Goal: Task Accomplishment & Management: Use online tool/utility

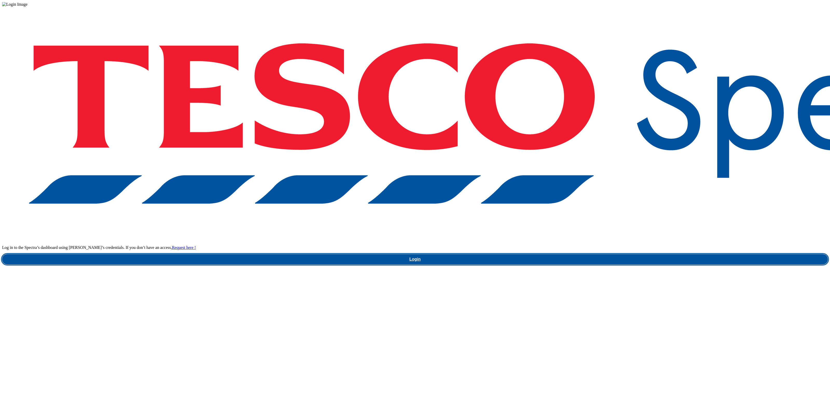
click at [645, 254] on link "Login" at bounding box center [414, 259] width 825 height 10
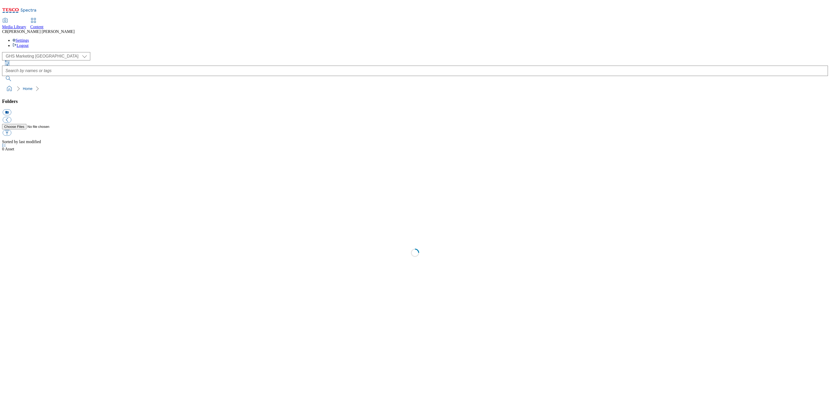
select select "flare-ghs-mktg"
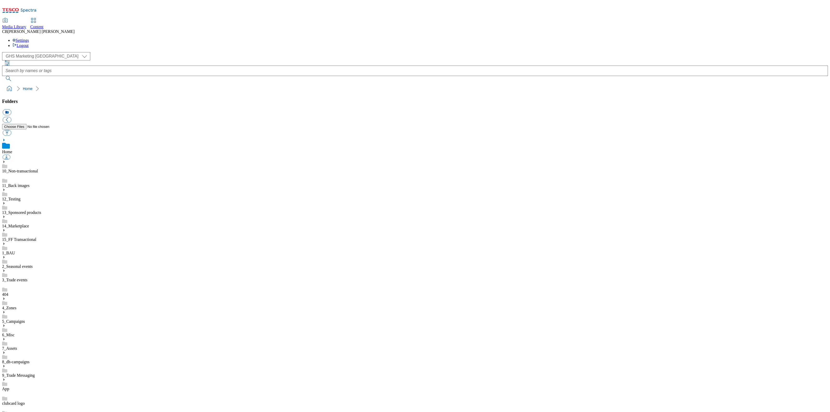
click at [5, 351] on use at bounding box center [3, 352] width 1 height 3
click at [11, 130] on button "button" at bounding box center [7, 133] width 9 height 6
type input "C:\fakepath\1758092332849-ad542076_Kinder_Pingui_LegoBrand_2560x320_V2.jpg"
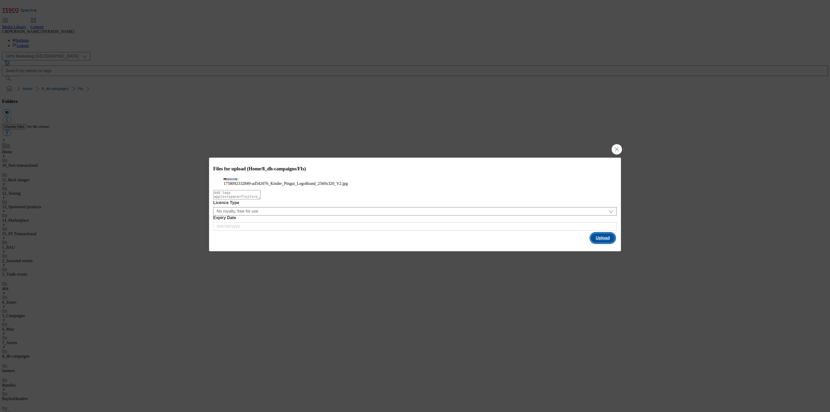
click at [603, 243] on button "Upload" at bounding box center [602, 238] width 24 height 10
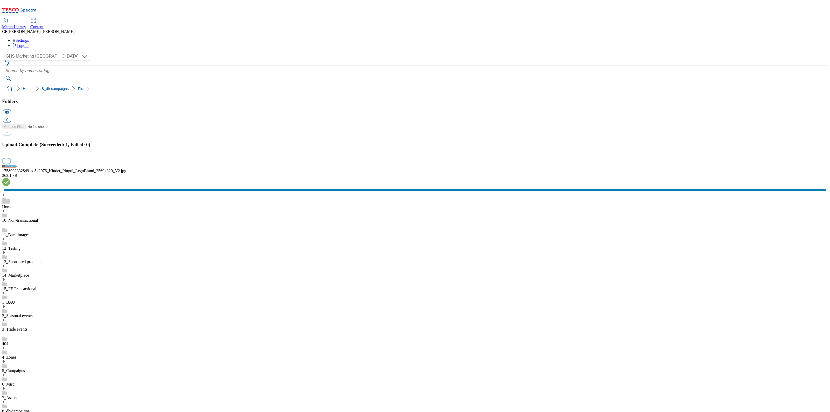
click at [10, 163] on button "button" at bounding box center [7, 160] width 8 height 5
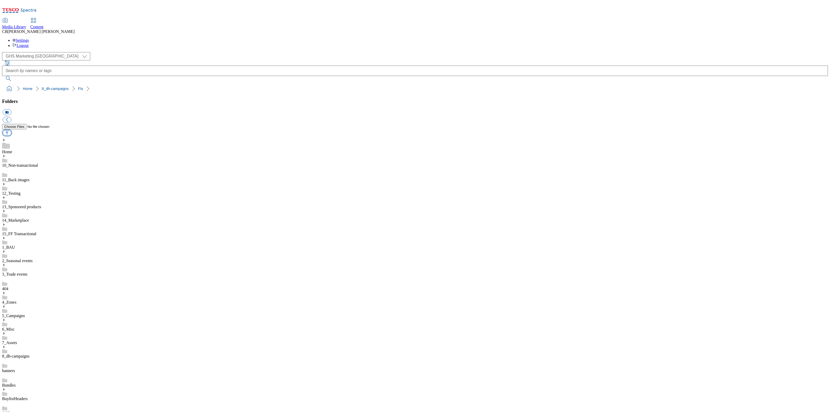
click at [11, 130] on button "button" at bounding box center [7, 133] width 9 height 6
click at [28, 396] on link "BuylistHeaders" at bounding box center [15, 398] width 26 height 4
click at [11, 130] on button "button" at bounding box center [7, 133] width 9 height 6
type input "C:\fakepath\1757071548172-ad542076_Kinder_Pingui_LegoBrand_H_1184x333_V1.jpg"
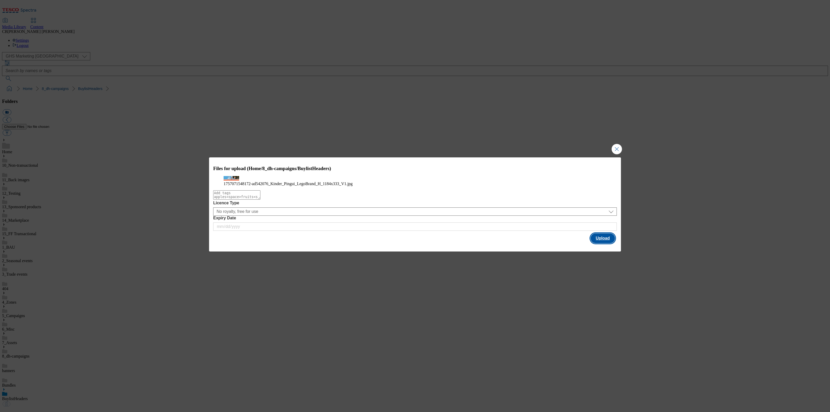
click at [594, 243] on button "Upload" at bounding box center [602, 238] width 24 height 10
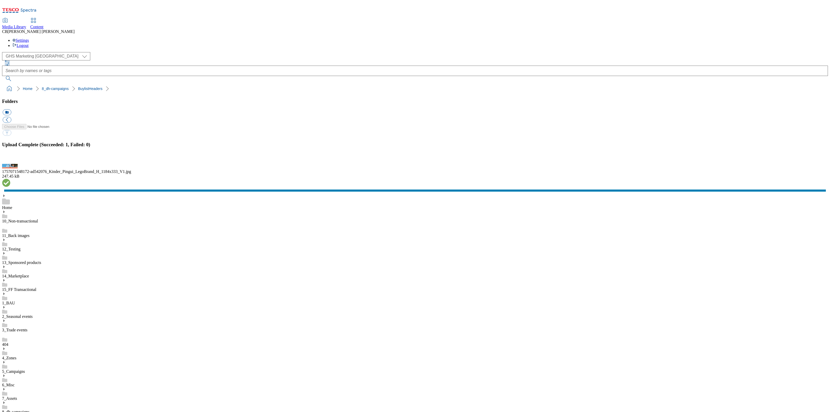
click at [10, 163] on button "button" at bounding box center [7, 160] width 8 height 5
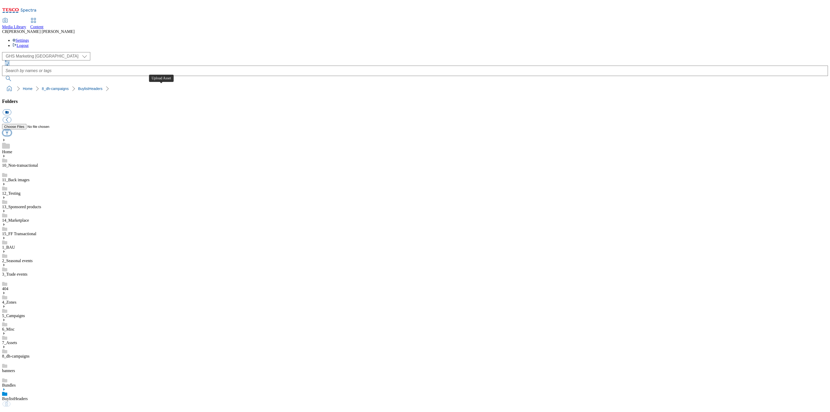
click at [11, 130] on button "button" at bounding box center [7, 133] width 9 height 6
type input "C:\fakepath\1758005397574-ad542151_ROI_Bloo_LegoBrand_H_1184x333_V1.jpg"
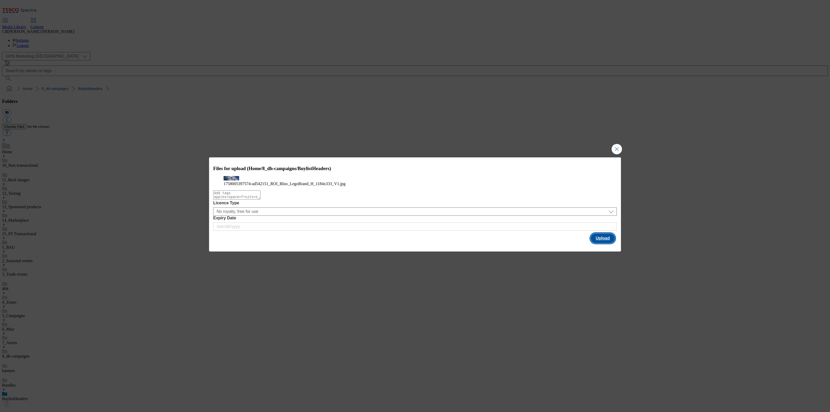
click at [601, 243] on button "Upload" at bounding box center [602, 238] width 24 height 10
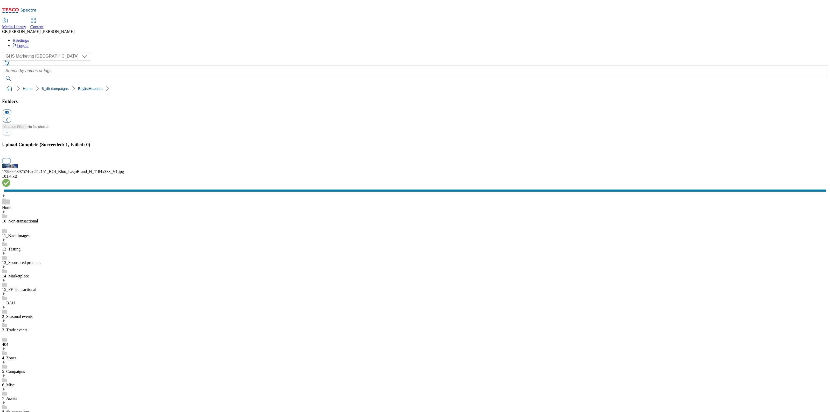
click at [10, 163] on button "button" at bounding box center [7, 160] width 8 height 5
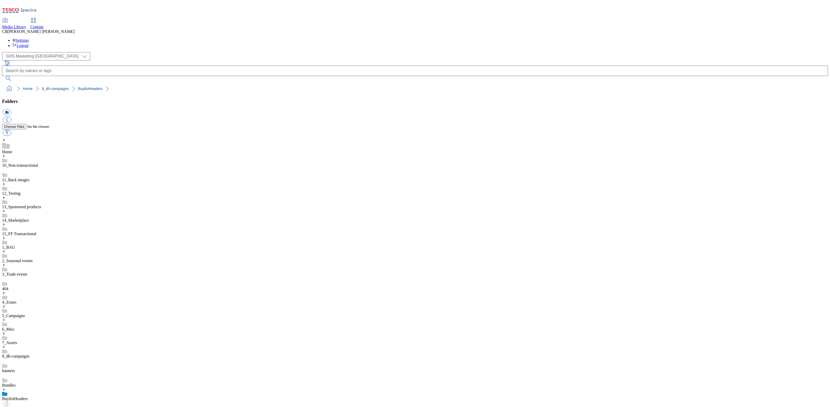
click at [28, 396] on link "BuylistHeaders" at bounding box center [15, 398] width 26 height 4
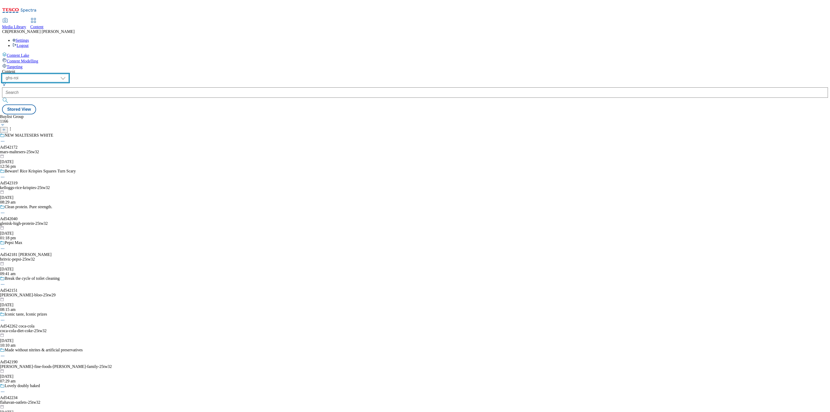
click at [69, 74] on select "ghs-roi ghs-uk" at bounding box center [35, 78] width 67 height 8
select select "ghs-uk"
click at [67, 74] on select "ghs-roi ghs-uk" at bounding box center [35, 78] width 67 height 8
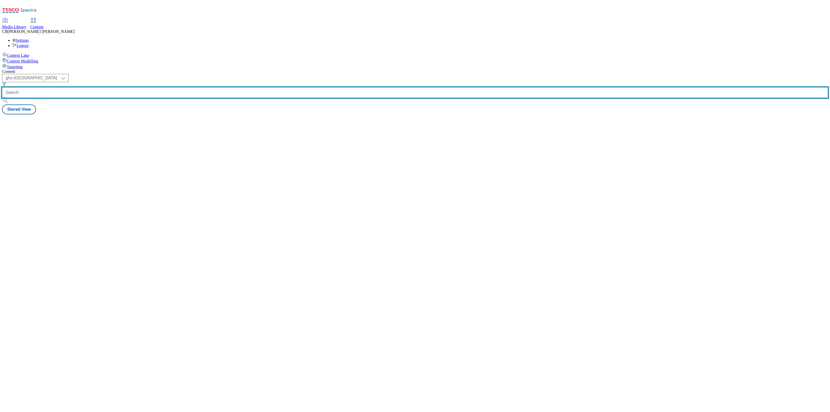
click at [121, 87] on input "text" at bounding box center [414, 92] width 825 height 10
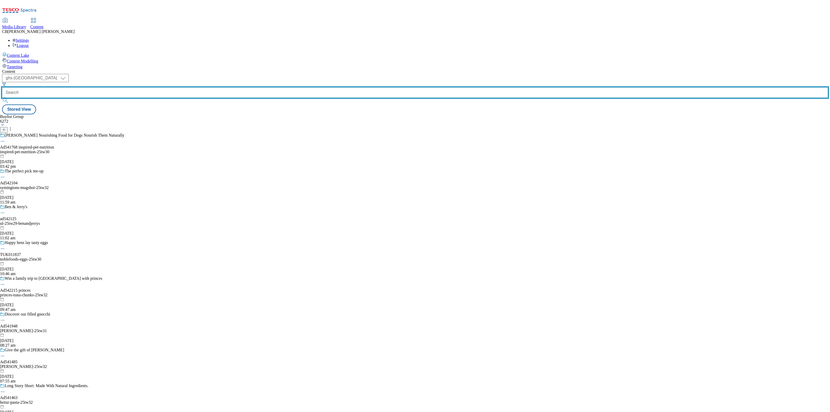
paste input "ferrero-kinder-pingui-25tw30"
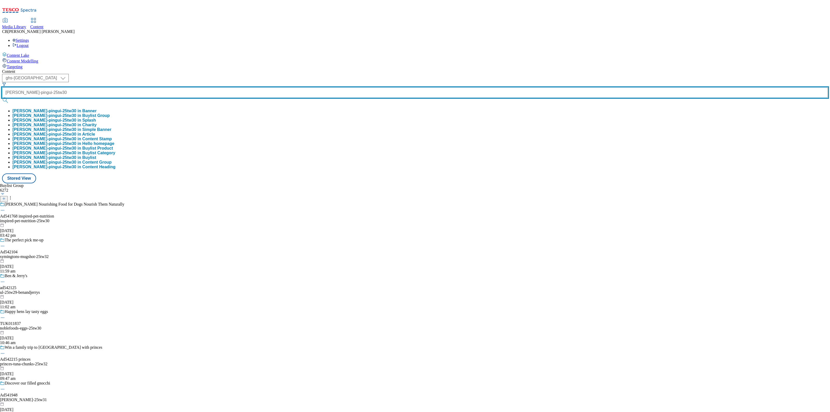
type input "ferrero-kinder-pingui-25tw30"
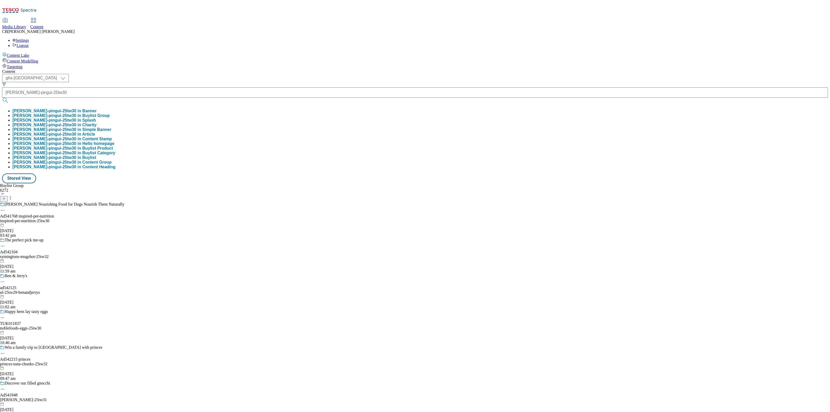
click at [110, 113] on button "ferrero-kinder-pingui-25tw30 in Buylist Group" at bounding box center [60, 115] width 97 height 5
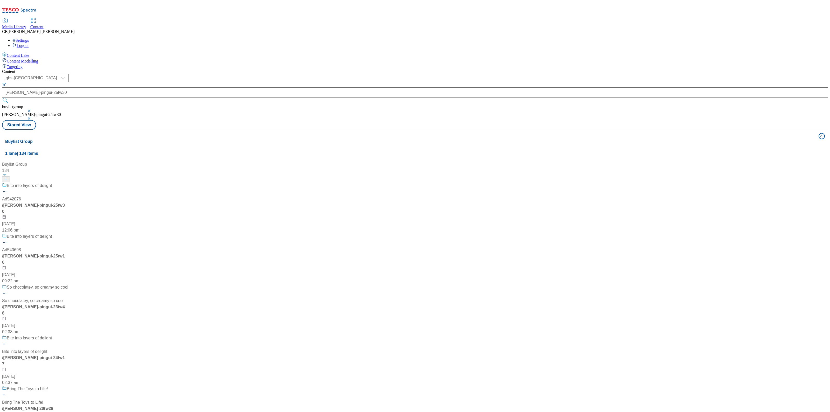
click at [87, 182] on div "Bite into layers of delight Ad542076 / ferrero-kinder-pingui-25tw30 5 Sept 2025…" at bounding box center [44, 207] width 85 height 51
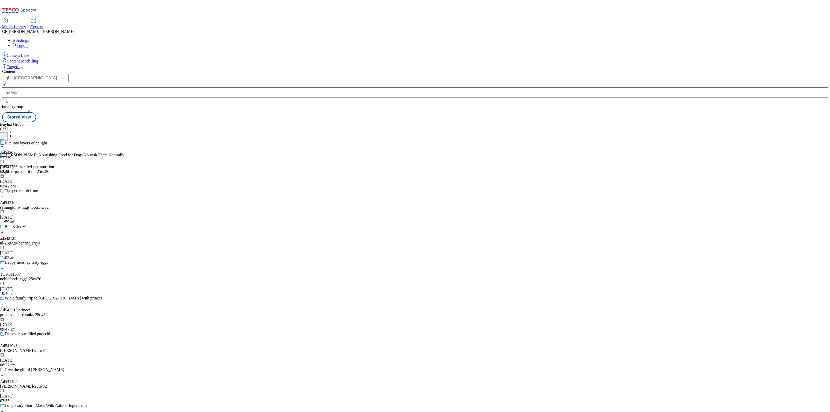
click at [5, 144] on icon at bounding box center [2, 146] width 5 height 5
click at [22, 156] on span "Edit" at bounding box center [19, 158] width 6 height 4
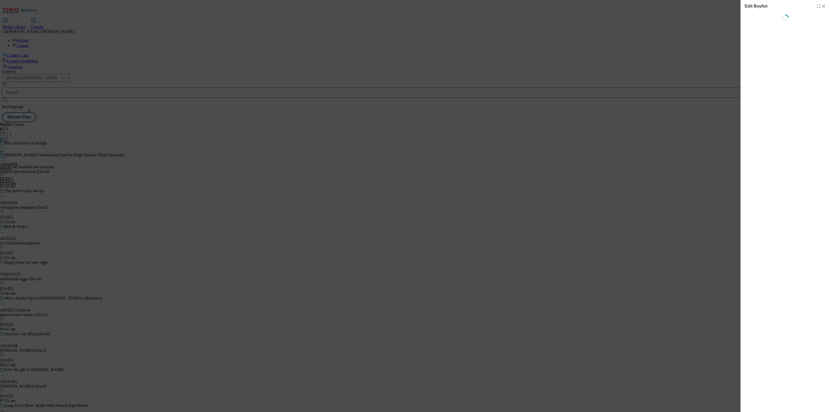
select select "tactical"
select select "supplier funded short term 1-3 weeks"
select select "dunnhumby"
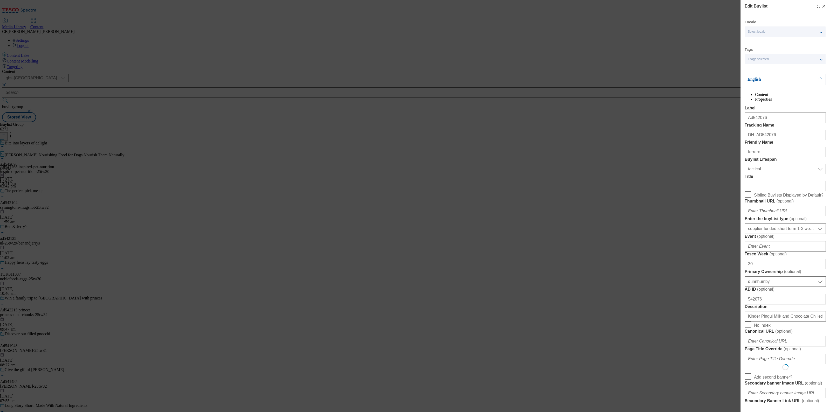
select select "Banner"
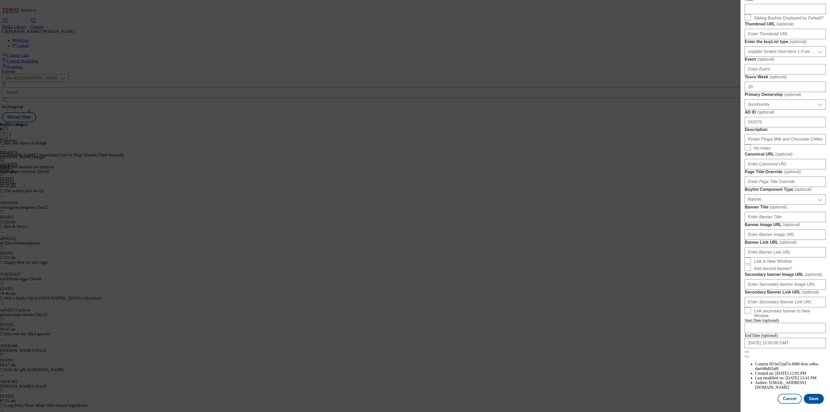
scroll to position [374, 0]
click at [800, 229] on input "Banner Image URL ( optional )" at bounding box center [784, 234] width 81 height 10
paste input "https://digitalcontent.api.tesco.com/v2/media/ghs-mktg/0c87b8c4-ce80-4853-8c21-…"
type input "https://digitalcontent.api.tesco.com/v2/media/ghs-mktg/0c87b8c4-ce80-4853-8c21-…"
click at [809, 222] on label "Banner Image URL ( optional )" at bounding box center [784, 224] width 81 height 5
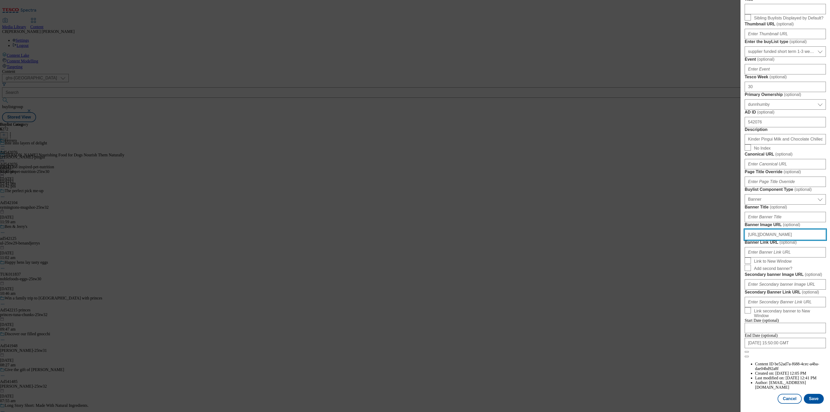
click at [809, 229] on input "https://digitalcontent.api.tesco.com/v2/media/ghs-mktg/0c87b8c4-ce80-4853-8c21-…" at bounding box center [784, 234] width 81 height 10
click at [809, 394] on button "Save" at bounding box center [813, 399] width 20 height 10
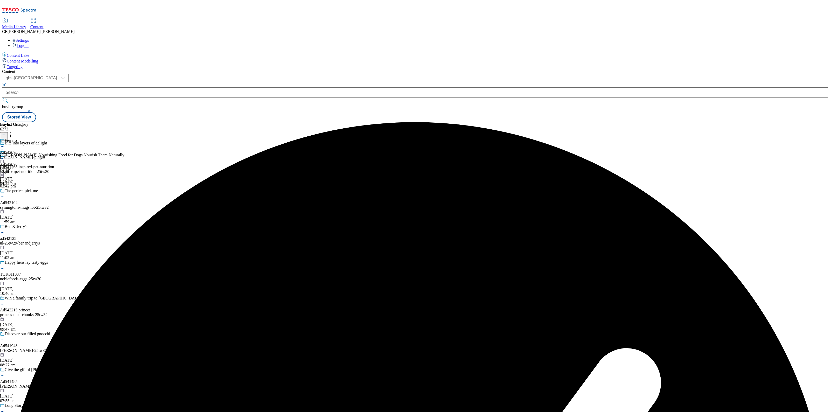
click at [5, 156] on icon at bounding box center [2, 158] width 5 height 5
click at [28, 191] on span "Preview" at bounding box center [22, 193] width 12 height 4
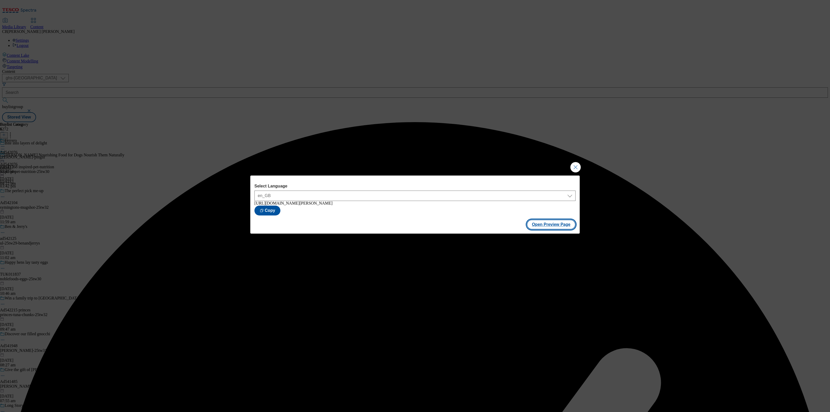
click at [548, 225] on button "Open Preview Page" at bounding box center [550, 225] width 49 height 10
click at [574, 166] on button "Close Modal" at bounding box center [575, 167] width 10 height 10
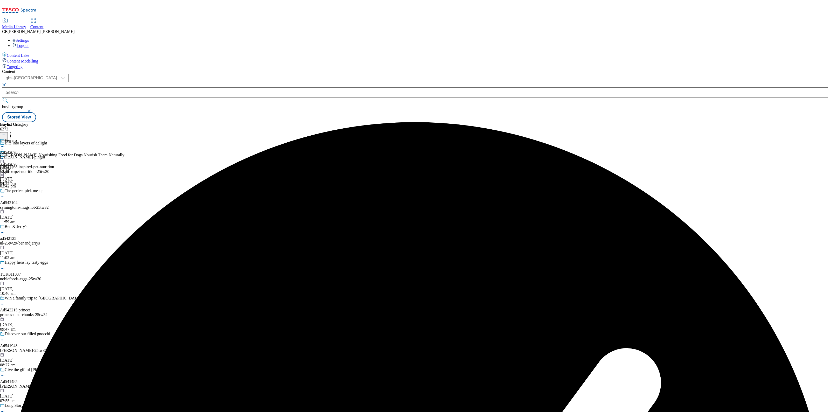
click at [5, 156] on icon at bounding box center [2, 158] width 5 height 5
click at [27, 209] on span "Publish" at bounding box center [21, 211] width 11 height 4
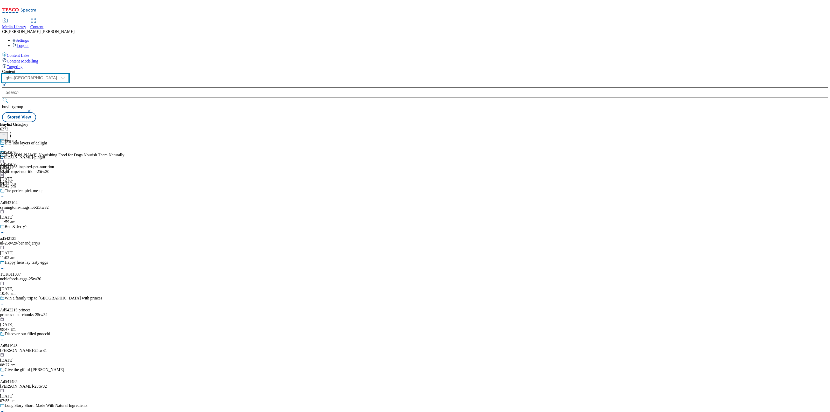
click at [69, 74] on select "ghs-roi ghs-uk" at bounding box center [35, 78] width 67 height 8
select select "ghs-roi"
click at [67, 74] on select "ghs-roi ghs-uk" at bounding box center [35, 78] width 67 height 8
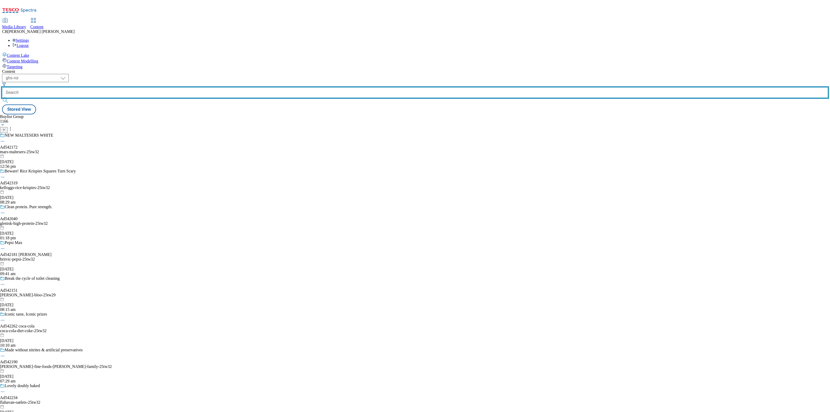
click at [123, 87] on input "text" at bounding box center [414, 92] width 825 height 10
paste input "henkel-bloo-25tw29"
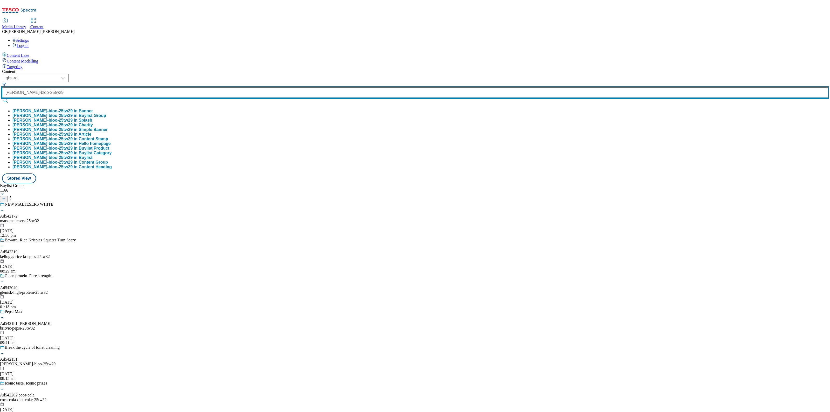
type input "henkel-bloo-25tw29"
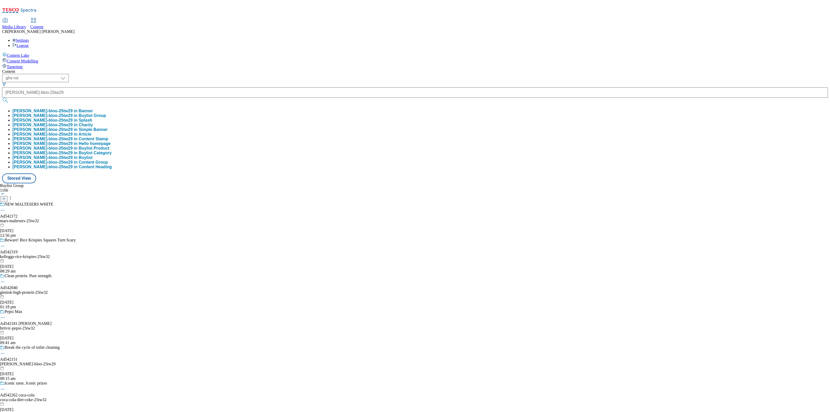
click at [106, 113] on button "henkel-bloo-25tw29 in Buylist Group" at bounding box center [59, 115] width 94 height 5
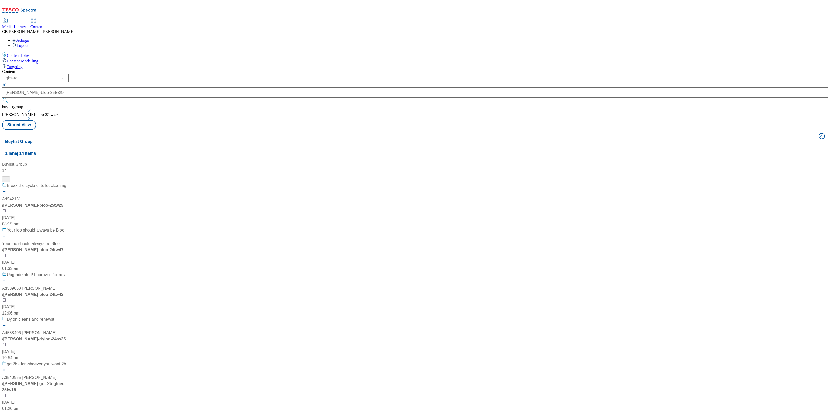
click at [98, 182] on div "Break the cycle of toilet cleaning Ad542151 / henkel-bloo-25tw29 16 Sept 2025 0…" at bounding box center [50, 204] width 96 height 45
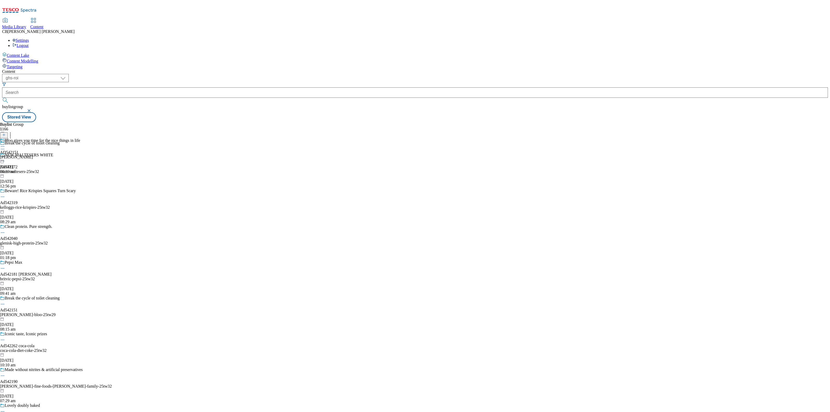
click at [5, 144] on icon at bounding box center [2, 146] width 5 height 5
click at [22, 156] on span "Edit" at bounding box center [19, 158] width 6 height 4
select select "tactical"
select select "supplier funded short term 1-3 weeks"
select select "dunnhumby"
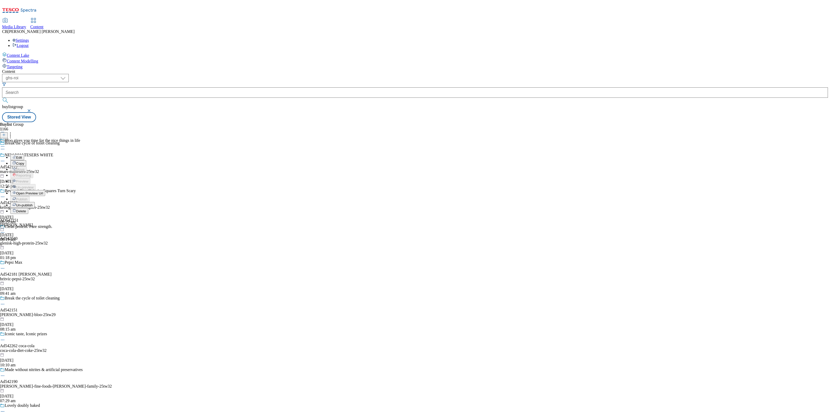
select select "Banner"
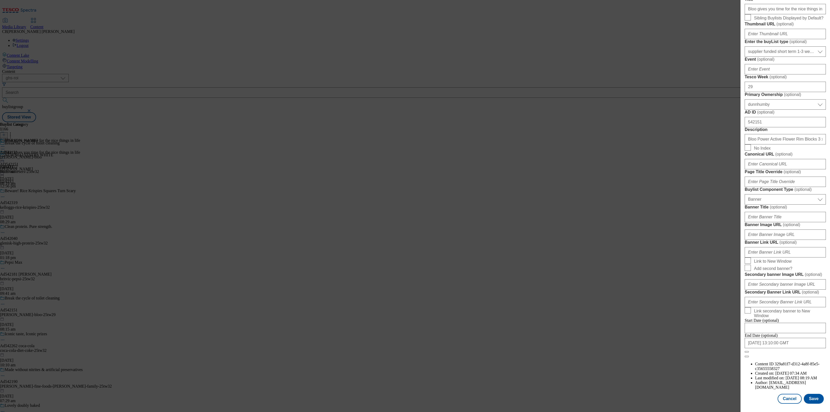
scroll to position [324, 0]
click at [786, 229] on input "Banner Image URL ( optional )" at bounding box center [784, 234] width 81 height 10
paste input "https://digitalcontent.api.tesco.com/v2/media/ghs-mktg/47696f10-0752-4793-9d17-…"
type input "https://digitalcontent.api.tesco.com/v2/media/ghs-mktg/47696f10-0752-4793-9d17-…"
click at [807, 222] on label "Banner Image URL ( optional )" at bounding box center [784, 224] width 81 height 5
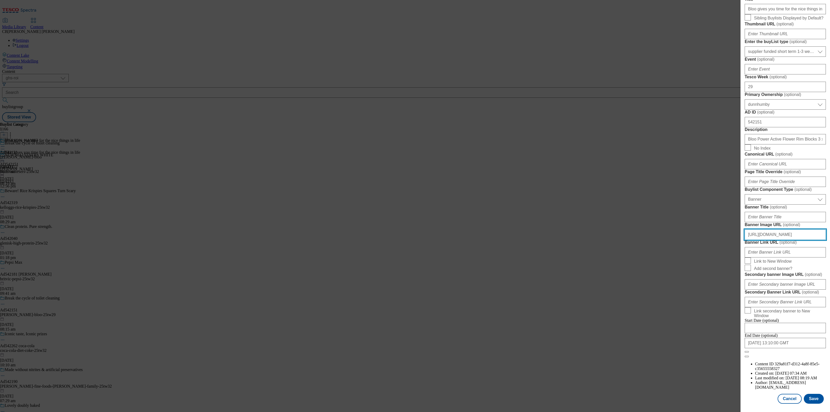
click at [807, 229] on input "https://digitalcontent.api.tesco.com/v2/media/ghs-mktg/47696f10-0752-4793-9d17-…" at bounding box center [784, 234] width 81 height 10
click at [808, 394] on button "Save" at bounding box center [813, 399] width 20 height 10
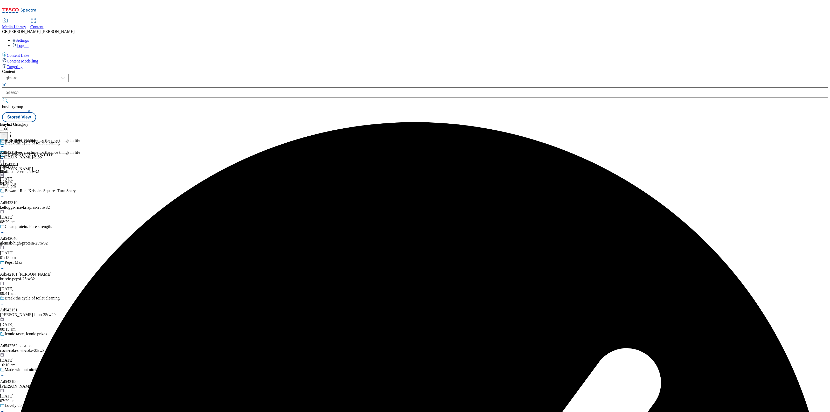
click at [5, 156] on icon at bounding box center [2, 158] width 5 height 5
click at [30, 190] on button "Preview" at bounding box center [20, 193] width 20 height 6
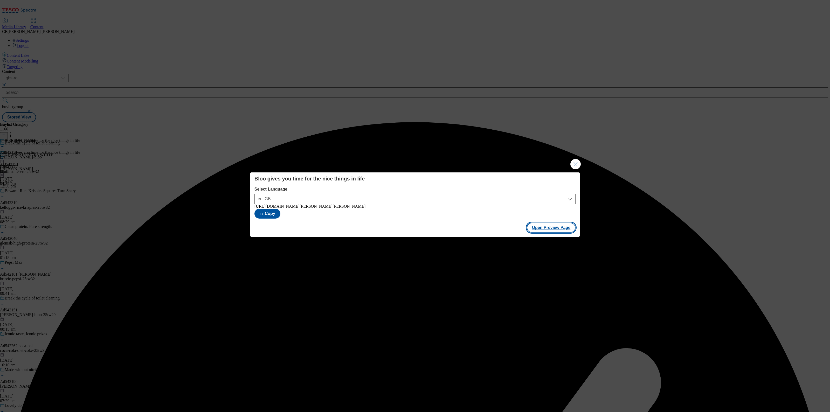
click at [563, 233] on button "Open Preview Page" at bounding box center [550, 228] width 49 height 10
click at [573, 165] on button "Close Modal" at bounding box center [575, 164] width 10 height 10
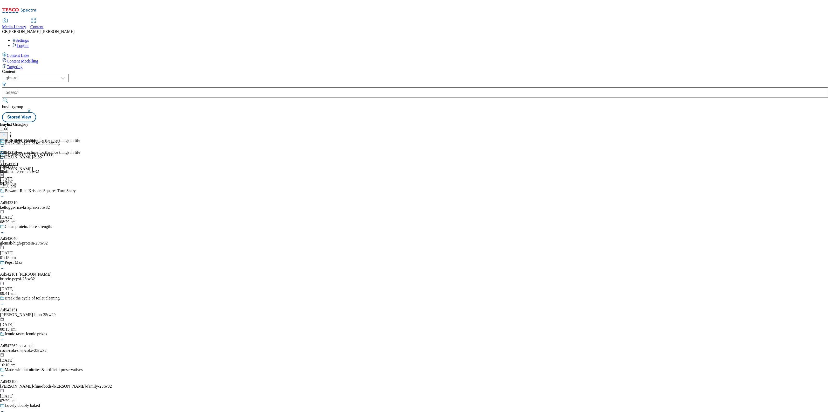
click at [2, 158] on circle at bounding box center [1, 158] width 1 height 1
click at [30, 208] on button "Publish" at bounding box center [19, 211] width 19 height 6
